Goal: Information Seeking & Learning: Learn about a topic

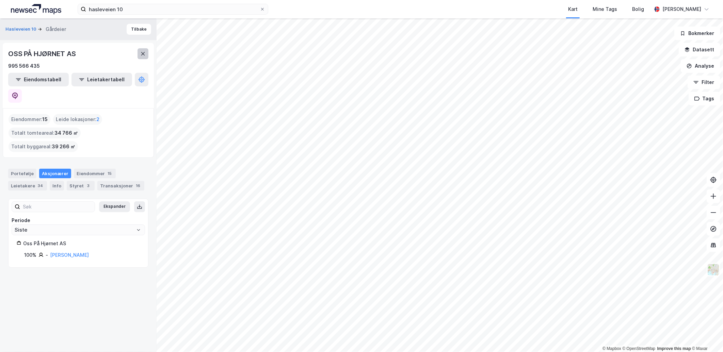
click at [141, 51] on icon at bounding box center [142, 53] width 5 height 5
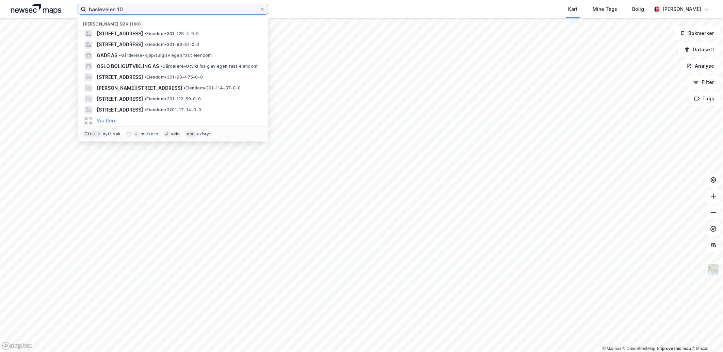
drag, startPoint x: 128, startPoint y: 9, endPoint x: 29, endPoint y: 6, distance: 98.7
click at [29, 6] on div "hasleveien [STREET_ADDRESS] • Eiendom • 301-126-4-0-0 [STREET_ADDRESS] • Eiendo…" at bounding box center [361, 9] width 723 height 18
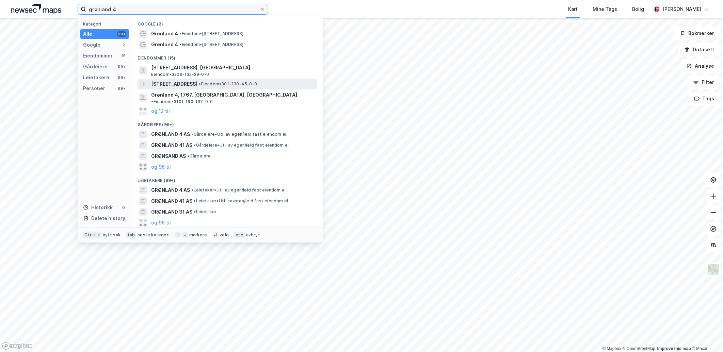
type input "grønland 4"
click at [179, 84] on span "[STREET_ADDRESS]" at bounding box center [174, 84] width 46 height 8
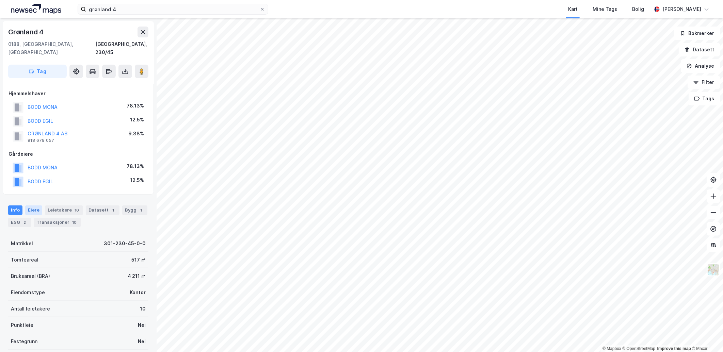
click at [32, 206] on div "Eiere" at bounding box center [33, 211] width 17 height 10
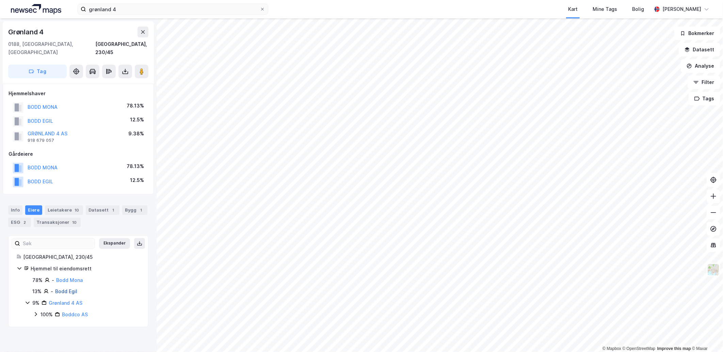
click at [72, 289] on link "Bodd Egil" at bounding box center [66, 292] width 22 height 6
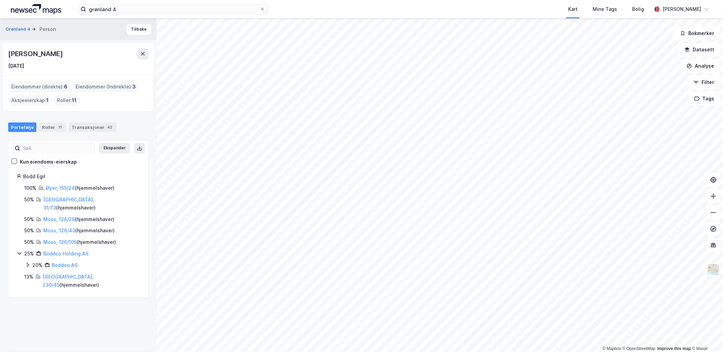
click at [144, 48] on div "Egil Bodd [DATE]" at bounding box center [78, 59] width 151 height 33
click at [141, 52] on icon at bounding box center [142, 53] width 5 height 5
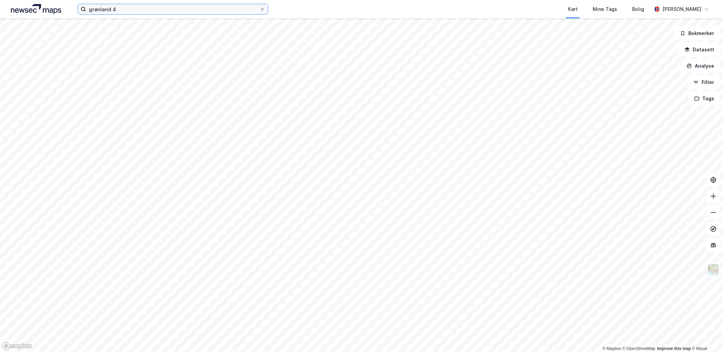
click at [125, 10] on input "grønland 4" at bounding box center [173, 9] width 174 height 10
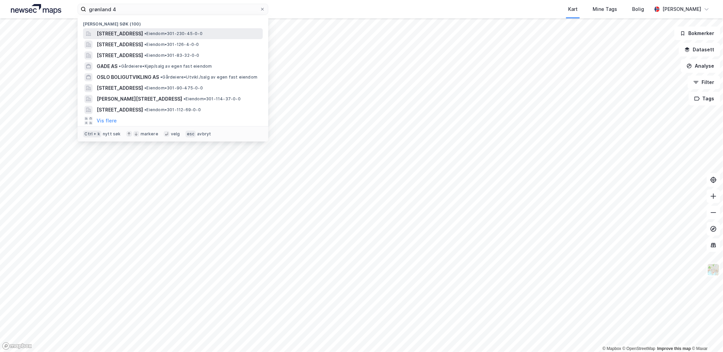
click at [127, 35] on span "[STREET_ADDRESS]" at bounding box center [120, 34] width 46 height 8
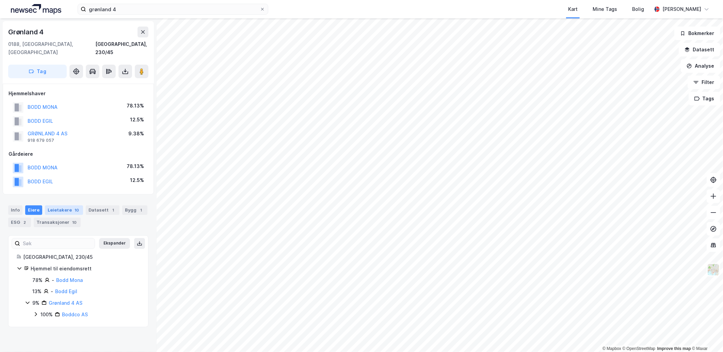
click at [55, 206] on div "Leietakere 10" at bounding box center [64, 211] width 38 height 10
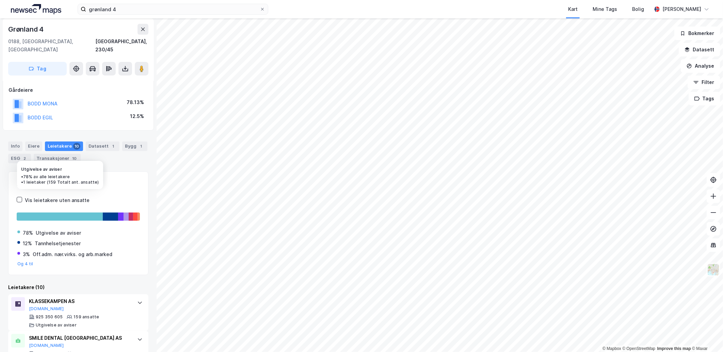
scroll to position [76, 0]
